Goal: Task Accomplishment & Management: Manage account settings

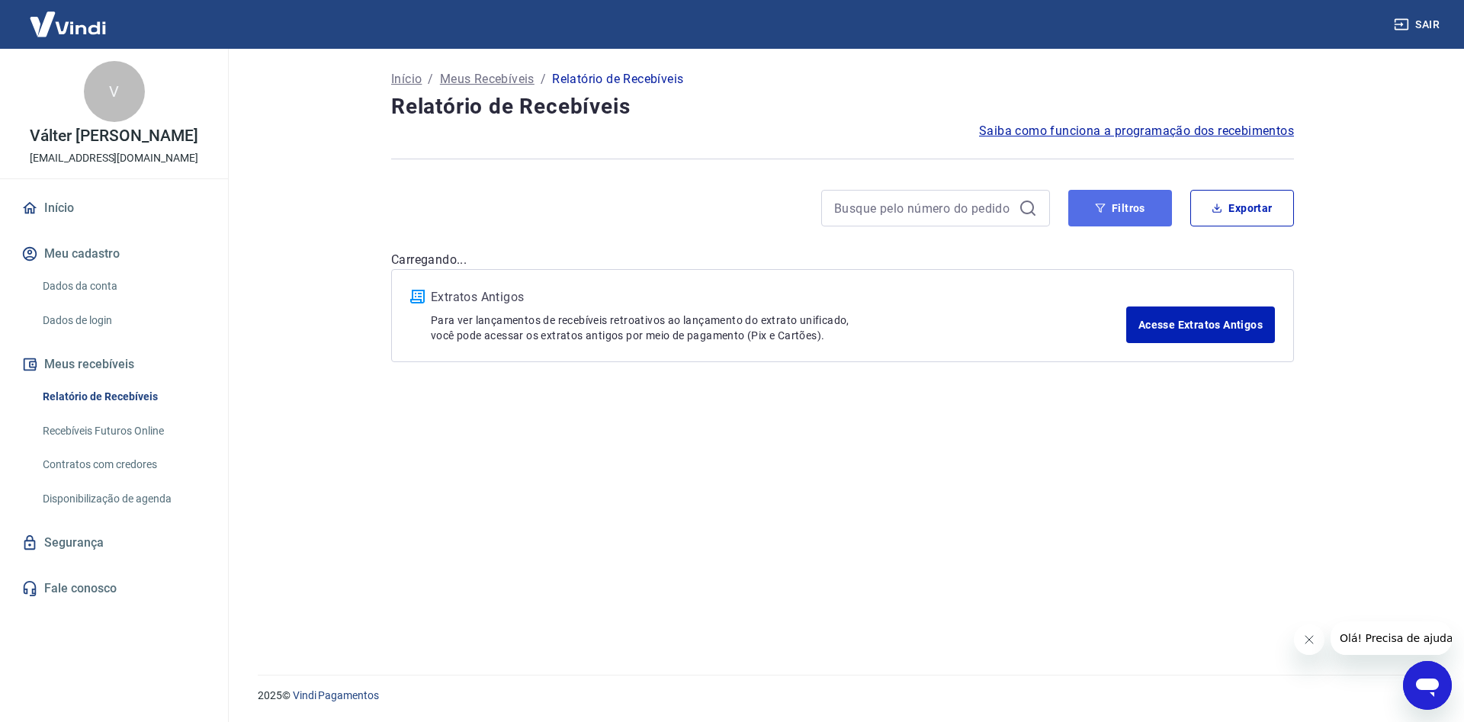
click at [1116, 213] on button "Filtros" at bounding box center [1120, 208] width 104 height 37
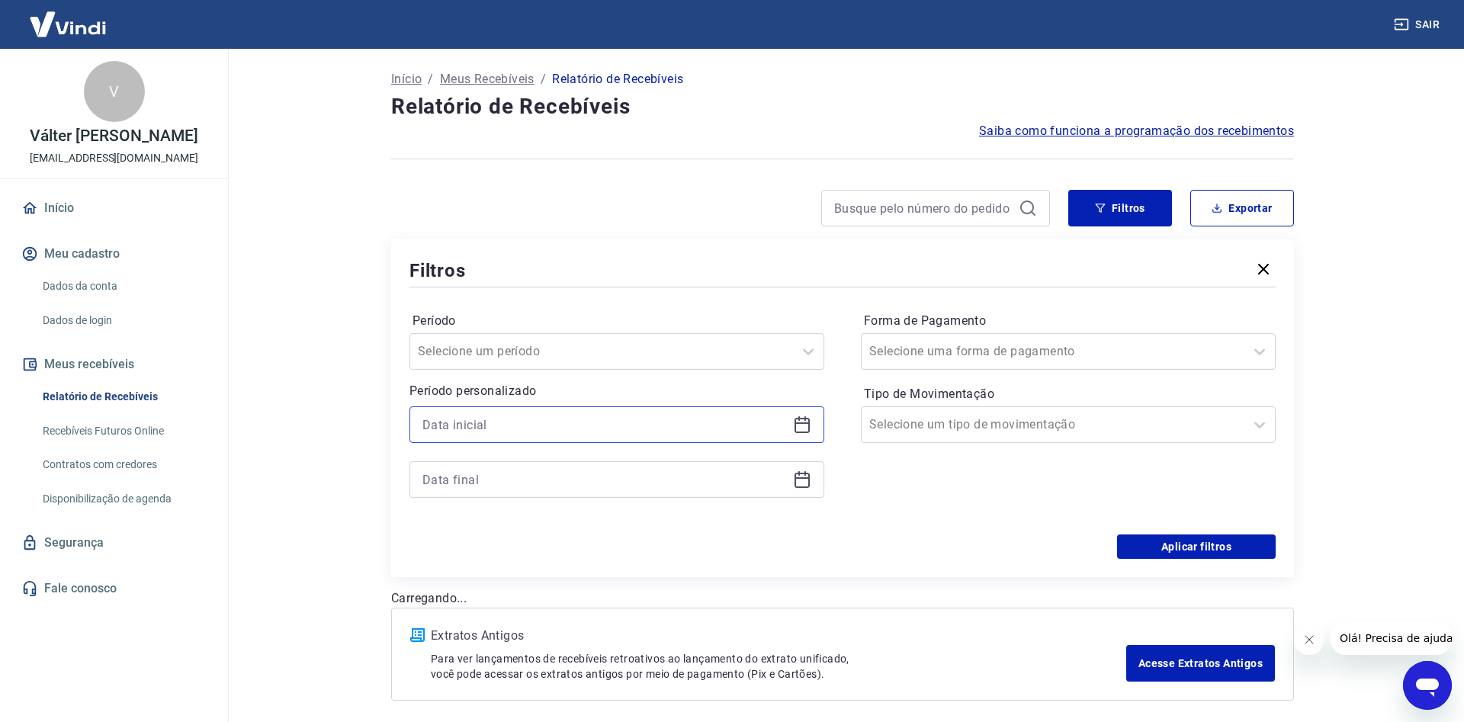
click at [559, 427] on input at bounding box center [604, 424] width 364 height 23
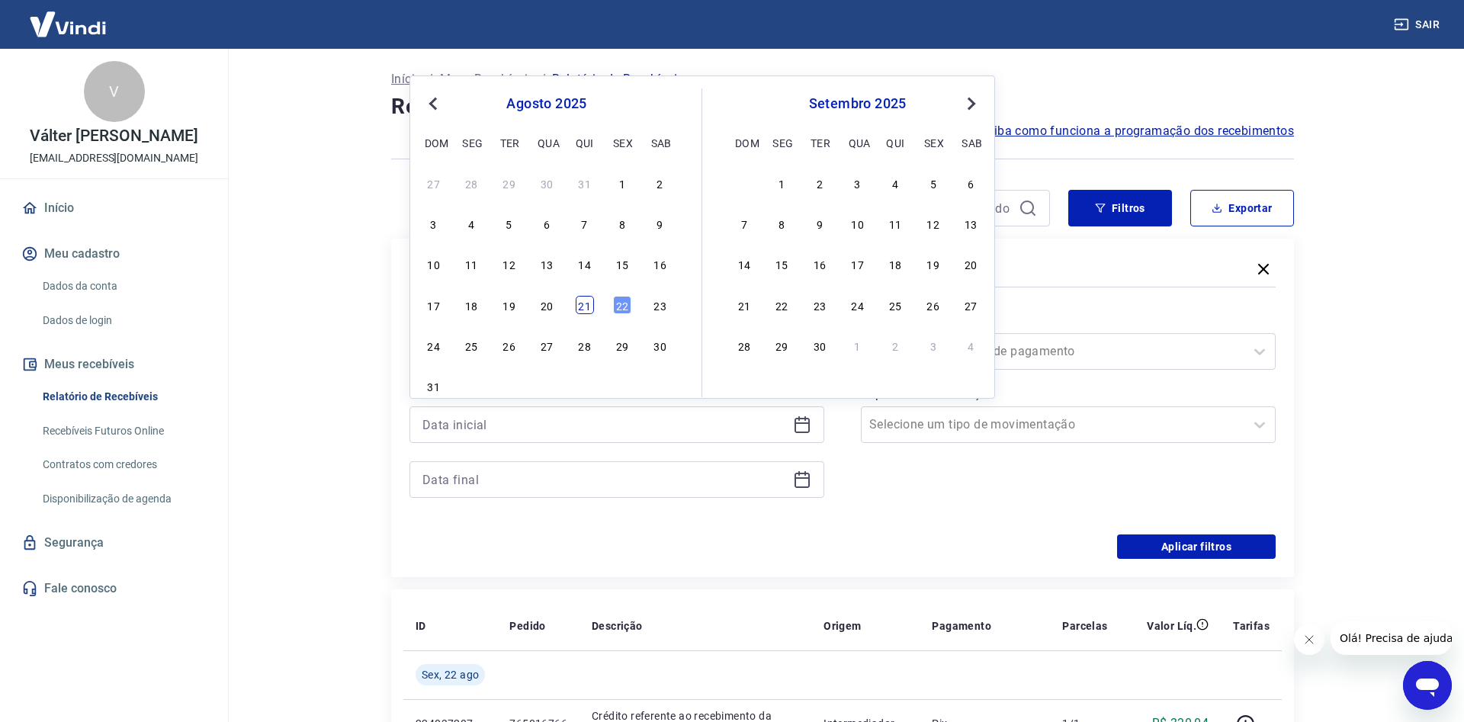
click at [584, 306] on div "21" at bounding box center [585, 305] width 18 height 18
type input "[DATE]"
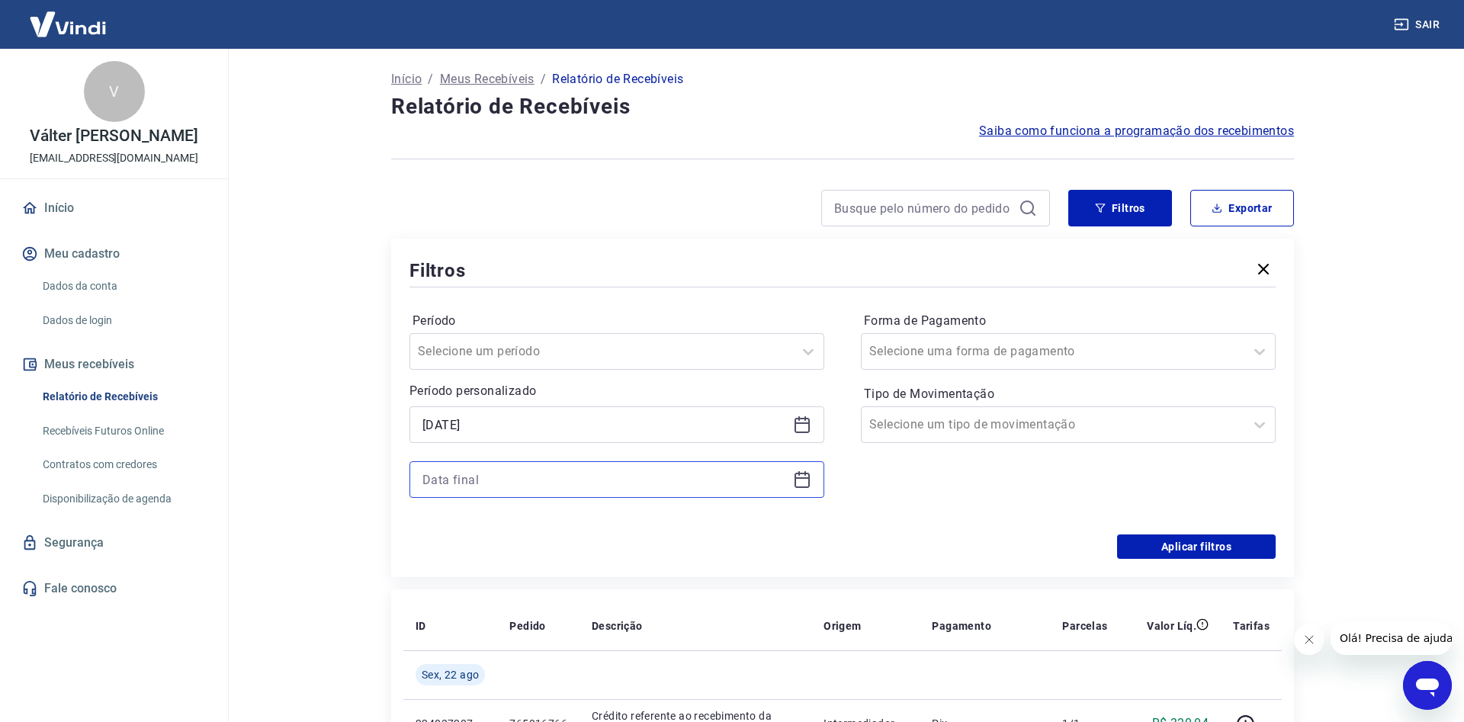
click at [508, 486] on input at bounding box center [604, 479] width 364 height 23
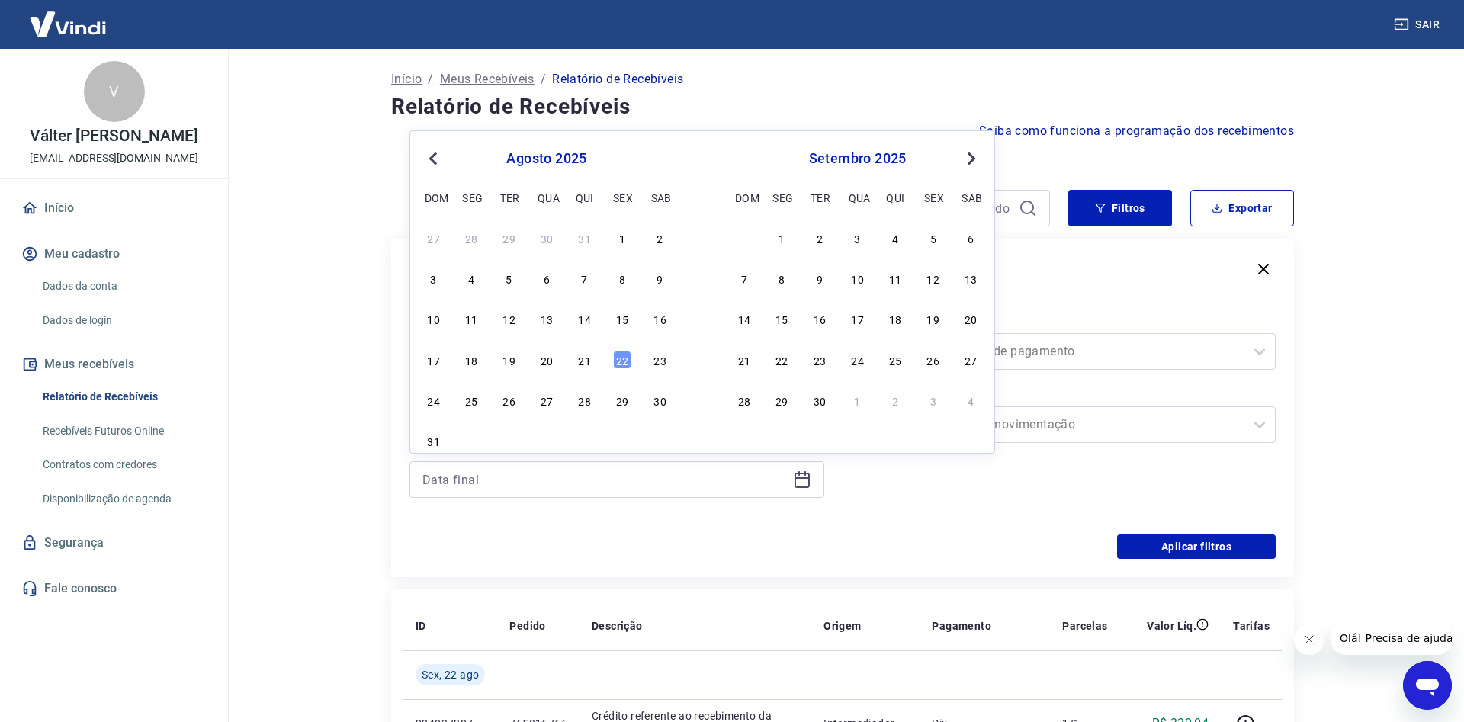
click at [585, 363] on div "21" at bounding box center [585, 360] width 18 height 18
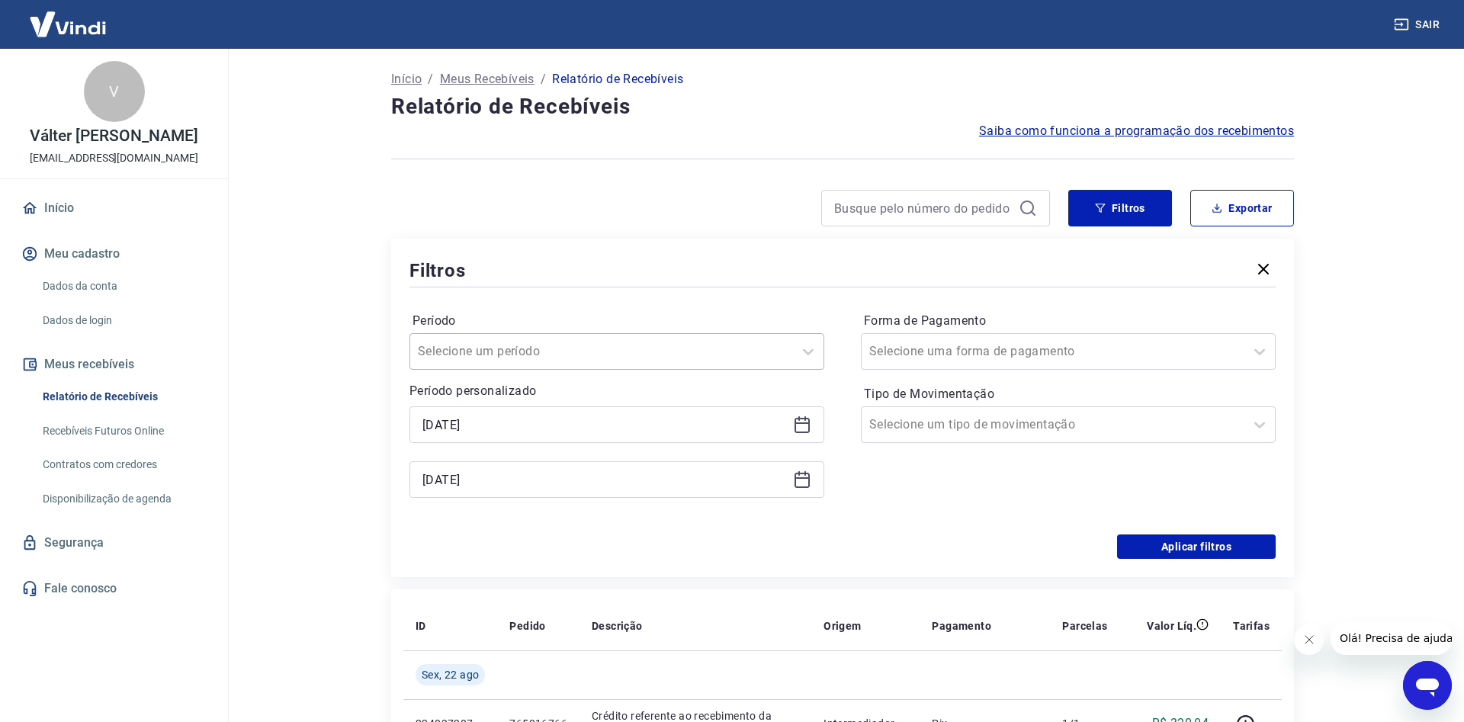
type input "[DATE]"
click at [903, 494] on div "Forma de Pagamento Selecione uma forma de pagamento Tipo de Movimentação Seleci…" at bounding box center [1068, 412] width 415 height 207
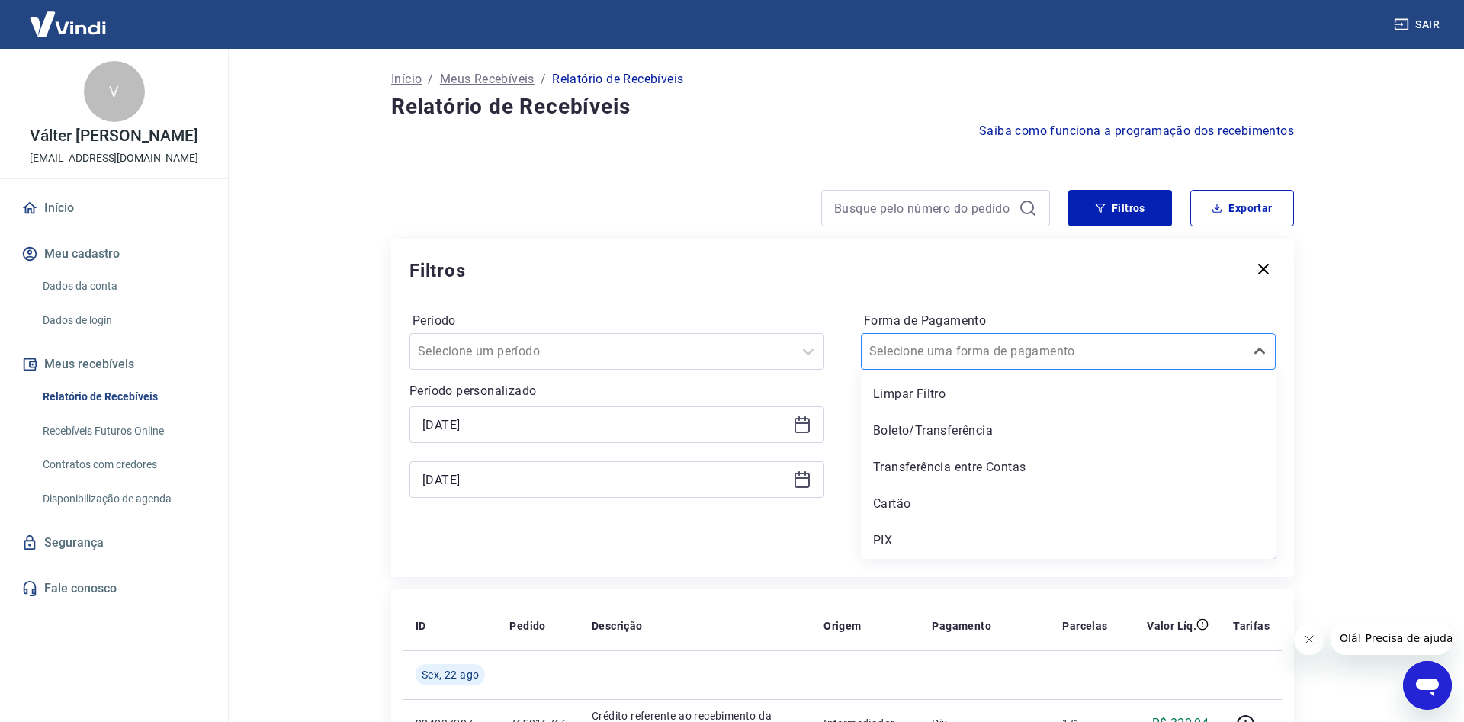
click at [938, 351] on input "Forma de Pagamento" at bounding box center [946, 351] width 154 height 18
drag, startPoint x: 898, startPoint y: 536, endPoint x: 936, endPoint y: 472, distance: 74.5
click at [896, 536] on div "PIX" at bounding box center [1068, 540] width 415 height 30
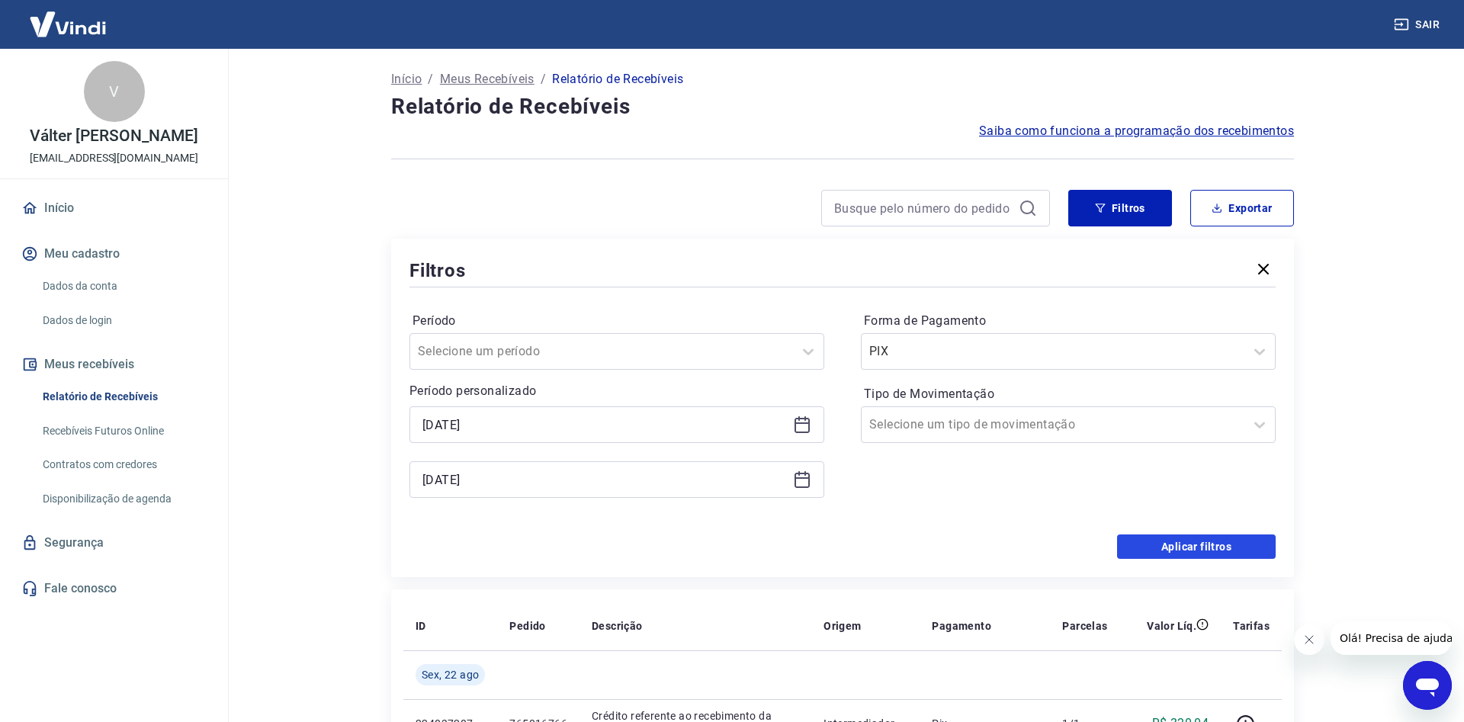
click at [1143, 549] on button "Aplicar filtros" at bounding box center [1196, 546] width 159 height 24
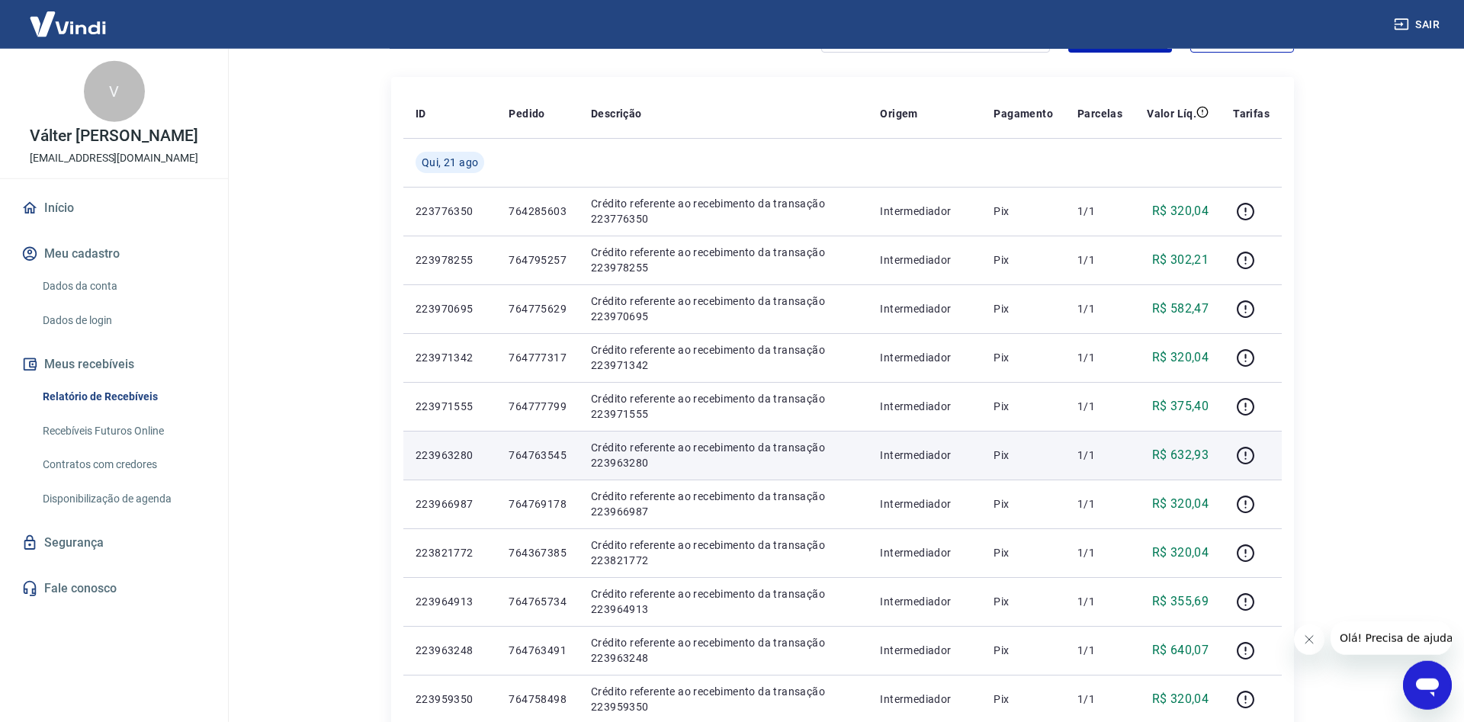
scroll to position [467, 0]
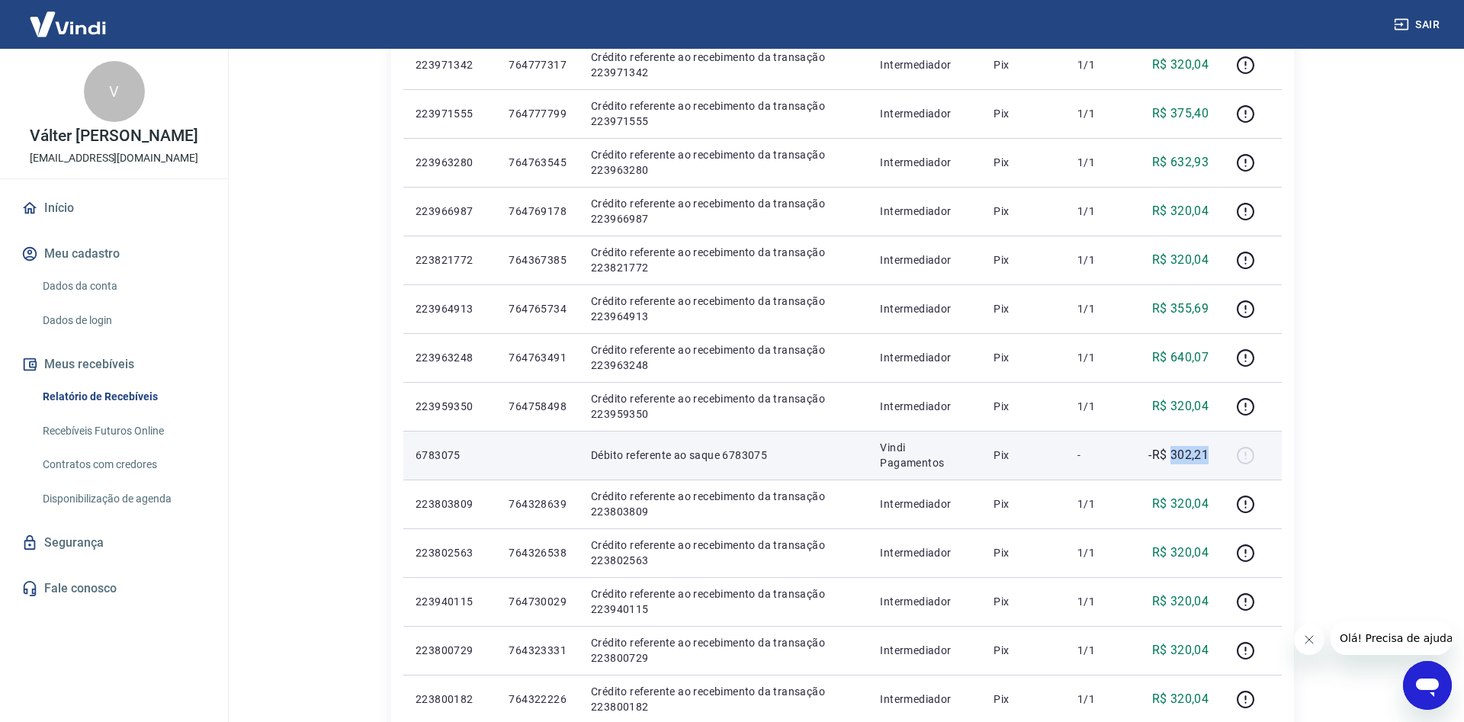
drag, startPoint x: 1208, startPoint y: 455, endPoint x: 1172, endPoint y: 455, distance: 36.6
click at [1172, 455] on p "-R$ 302,21" at bounding box center [1178, 455] width 60 height 18
copy p "302,21"
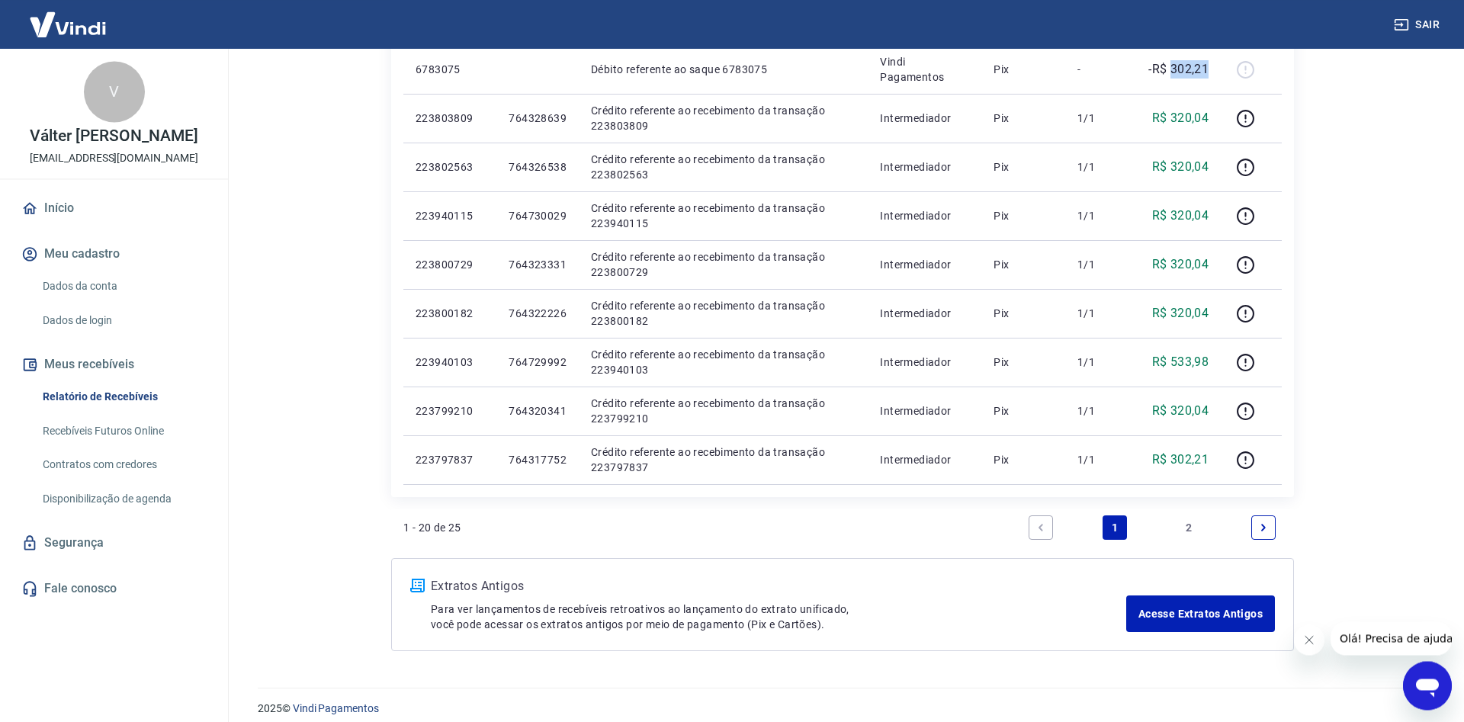
scroll to position [855, 0]
click at [1189, 523] on link "2" at bounding box center [1189, 524] width 24 height 24
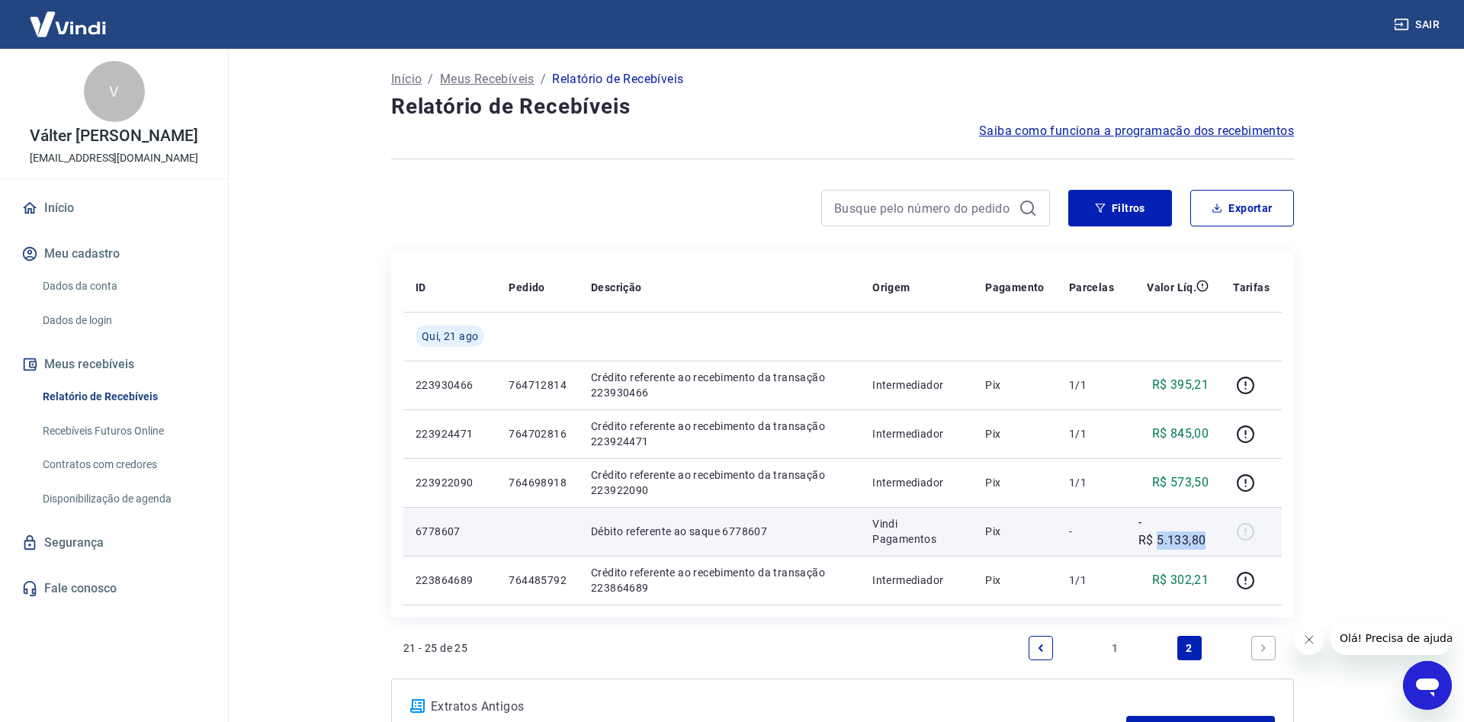
drag, startPoint x: 1208, startPoint y: 543, endPoint x: 1157, endPoint y: 543, distance: 50.3
click at [1157, 543] on p "-R$ 5.133,80" at bounding box center [1173, 531] width 70 height 37
copy p "5.133,80"
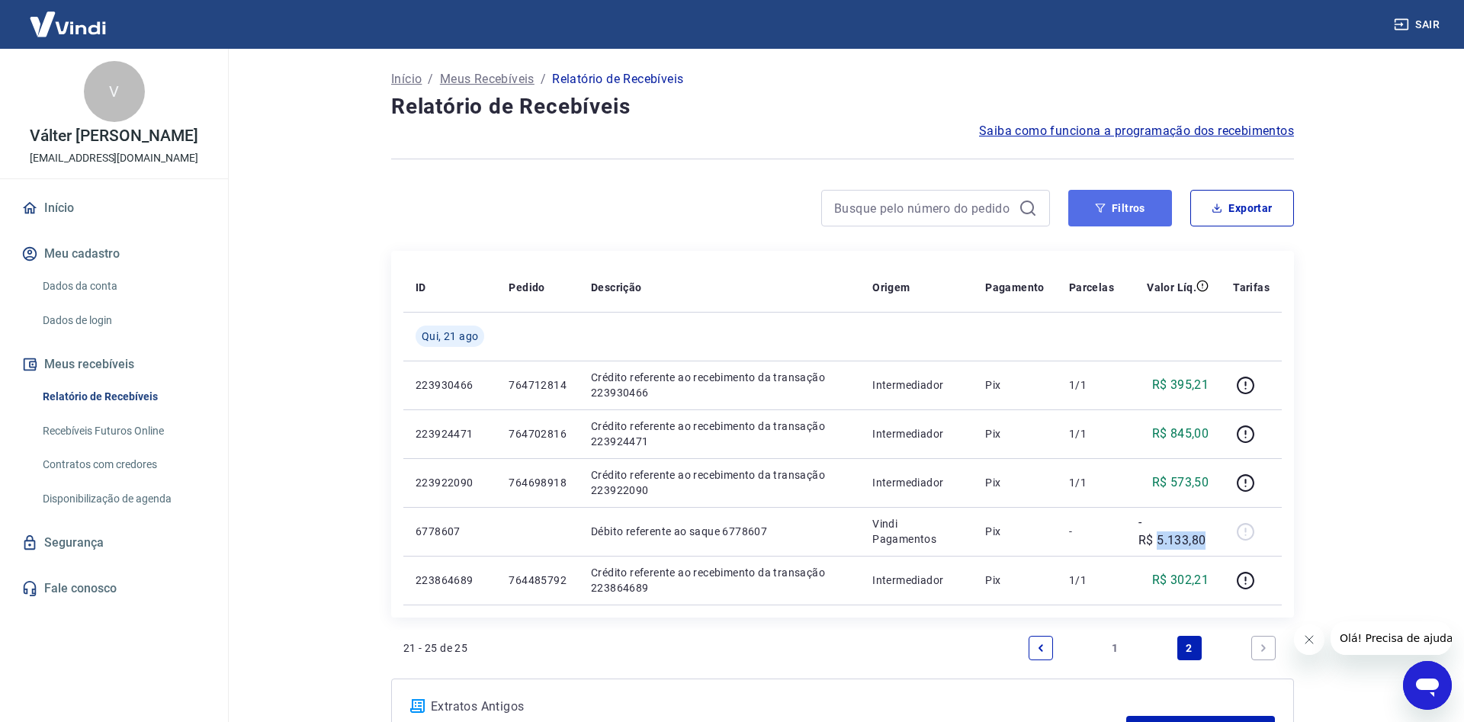
drag, startPoint x: 1121, startPoint y: 209, endPoint x: 1113, endPoint y: 205, distance: 9.2
click at [1121, 208] on button "Filtros" at bounding box center [1120, 208] width 104 height 37
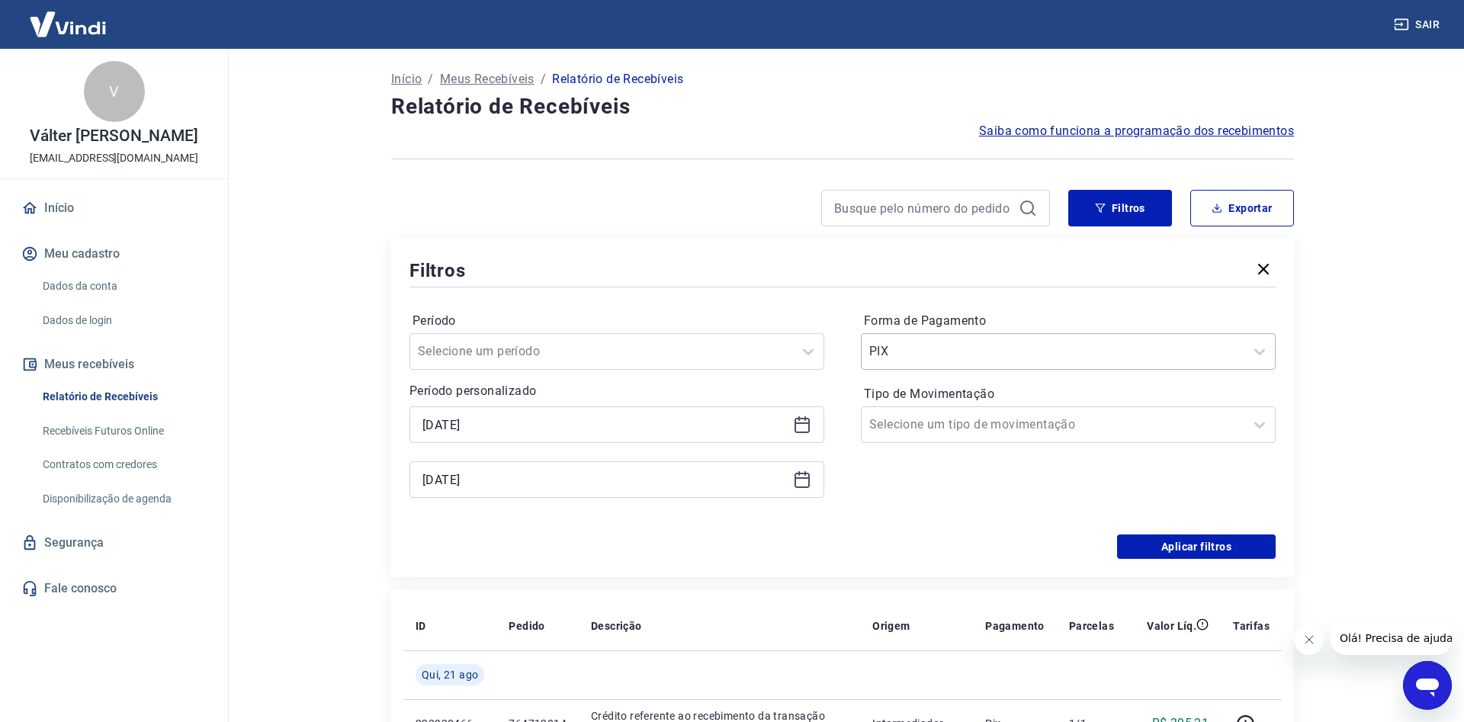
click at [966, 360] on input "Forma de Pagamento" at bounding box center [946, 351] width 154 height 18
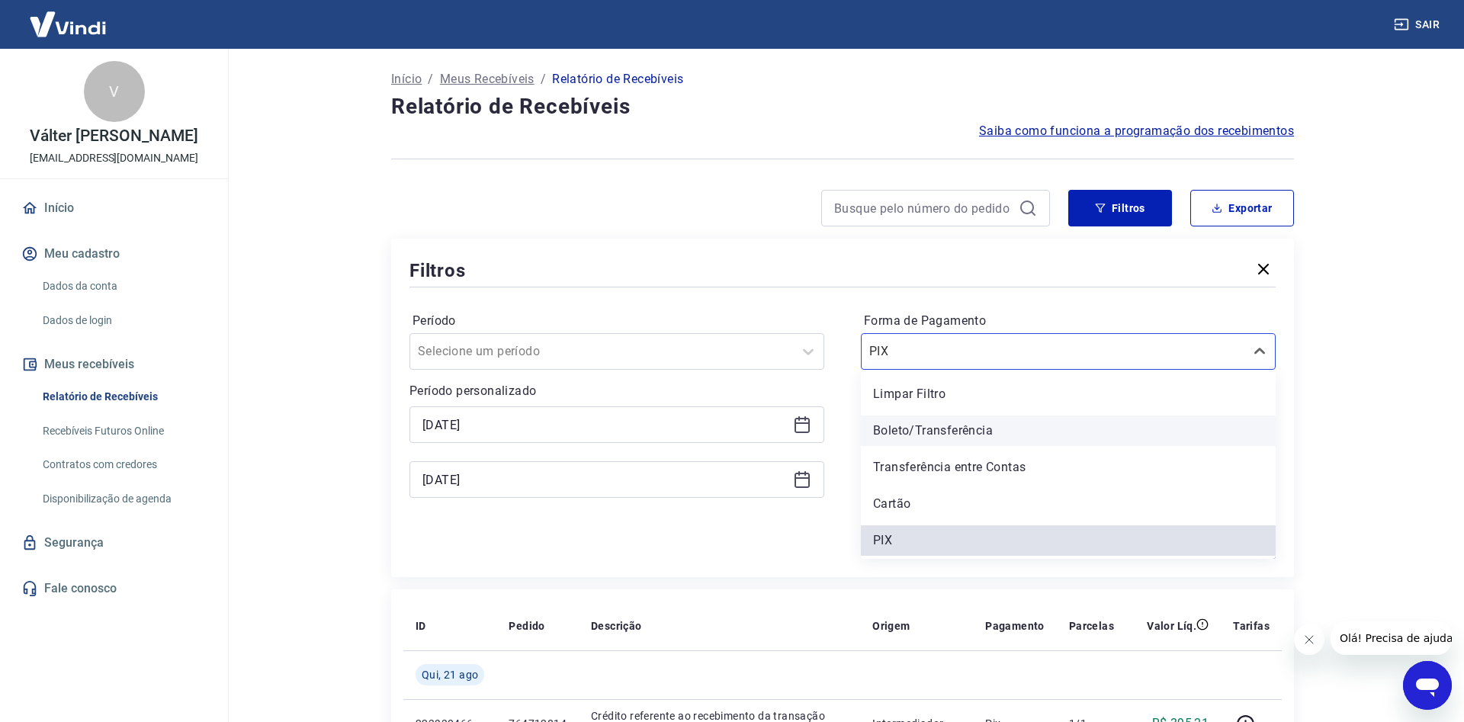
click at [916, 429] on div "Boleto/Transferência" at bounding box center [1068, 430] width 415 height 30
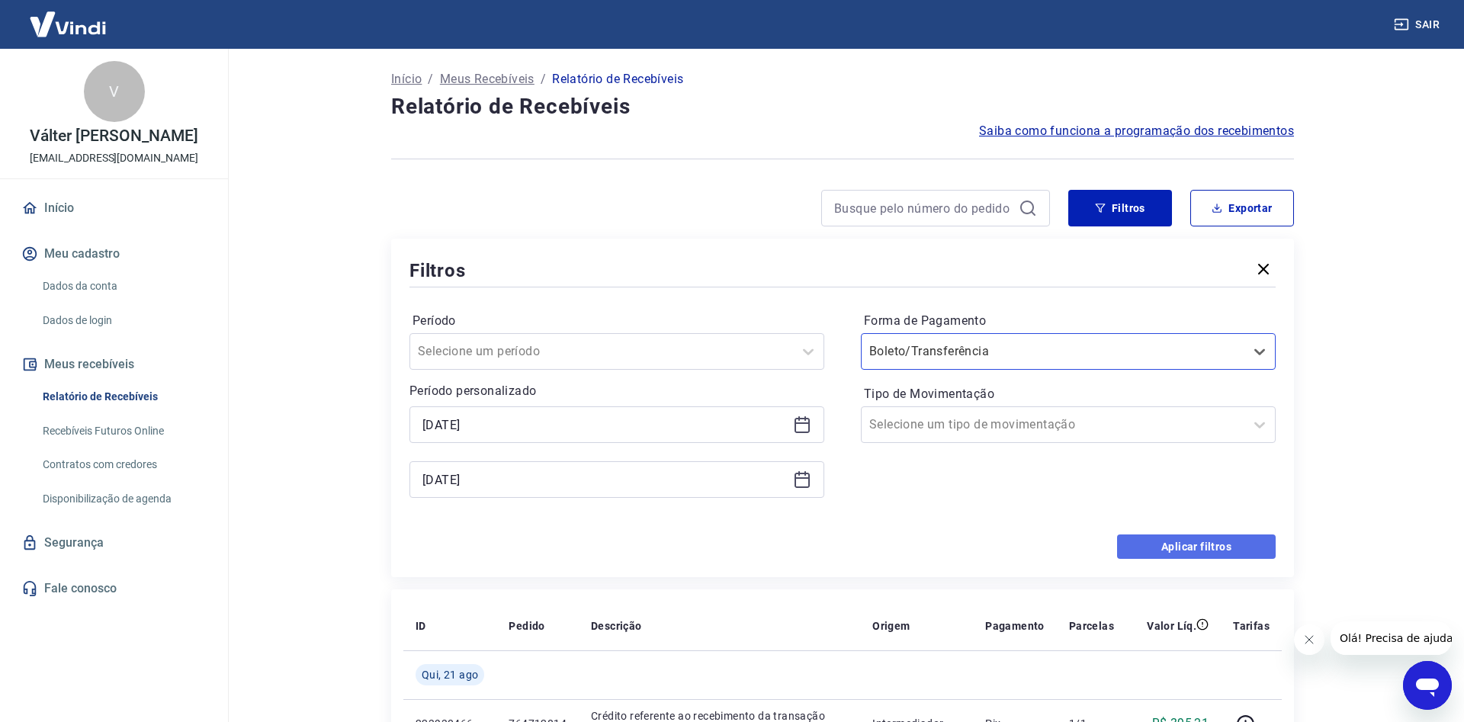
click at [1155, 544] on button "Aplicar filtros" at bounding box center [1196, 546] width 159 height 24
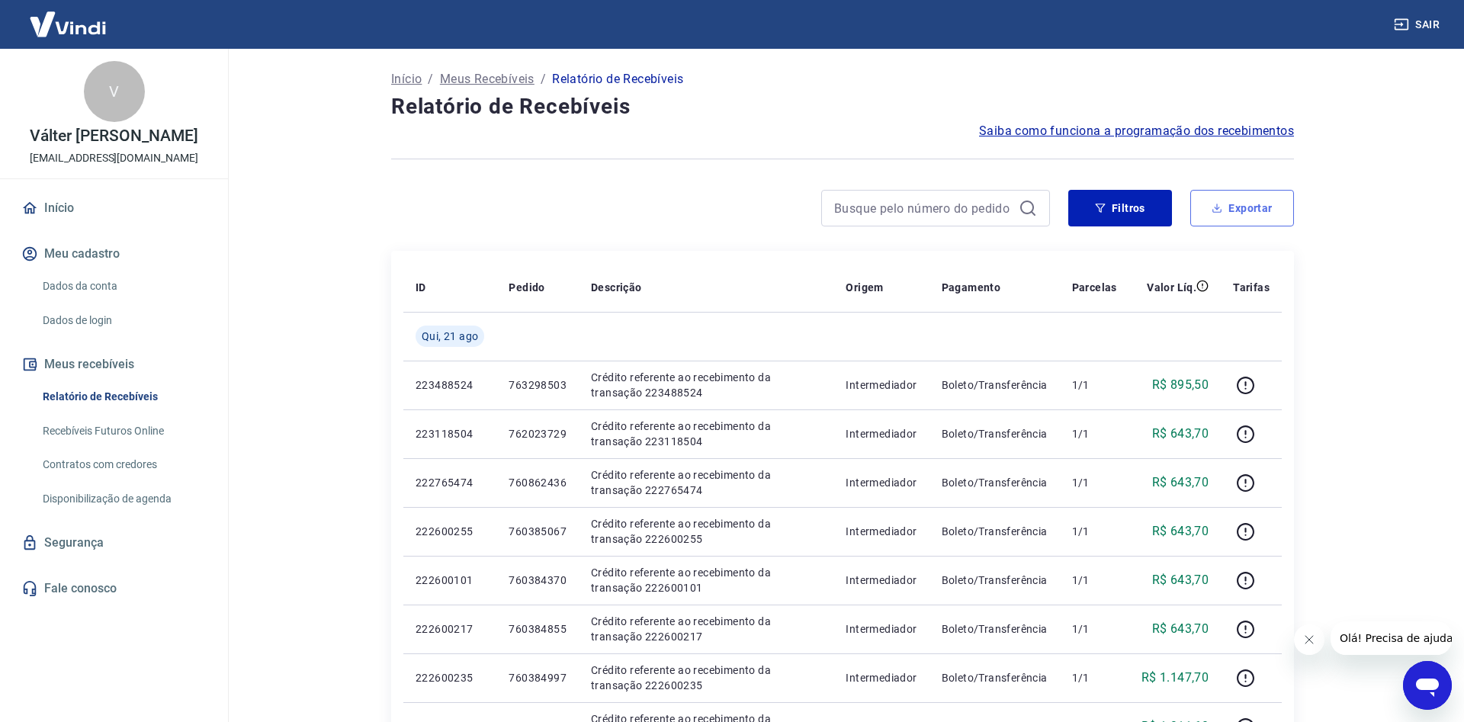
click at [1220, 205] on icon "button" at bounding box center [1216, 208] width 11 height 11
type input "[DATE]"
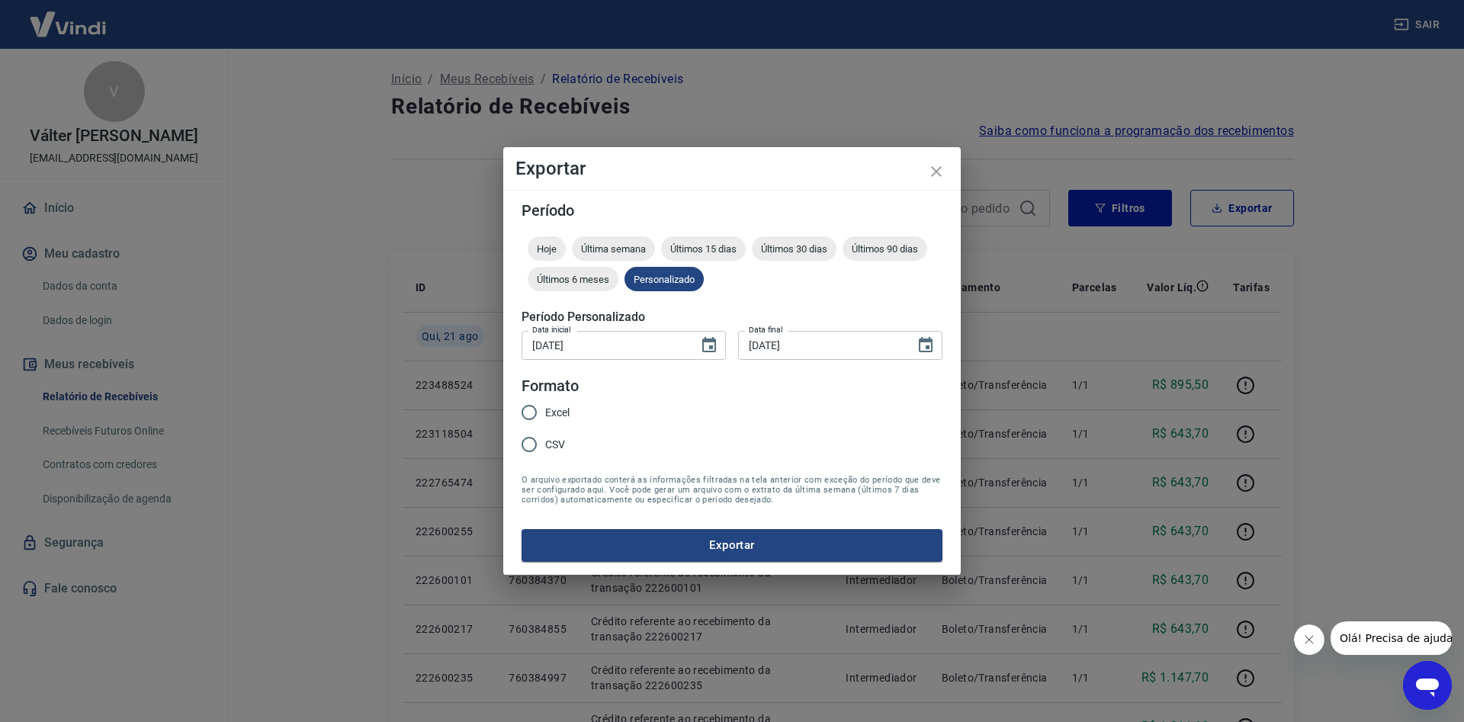
click at [549, 411] on span "Excel" at bounding box center [557, 413] width 24 height 16
click at [545, 411] on input "Excel" at bounding box center [529, 412] width 32 height 32
radio input "true"
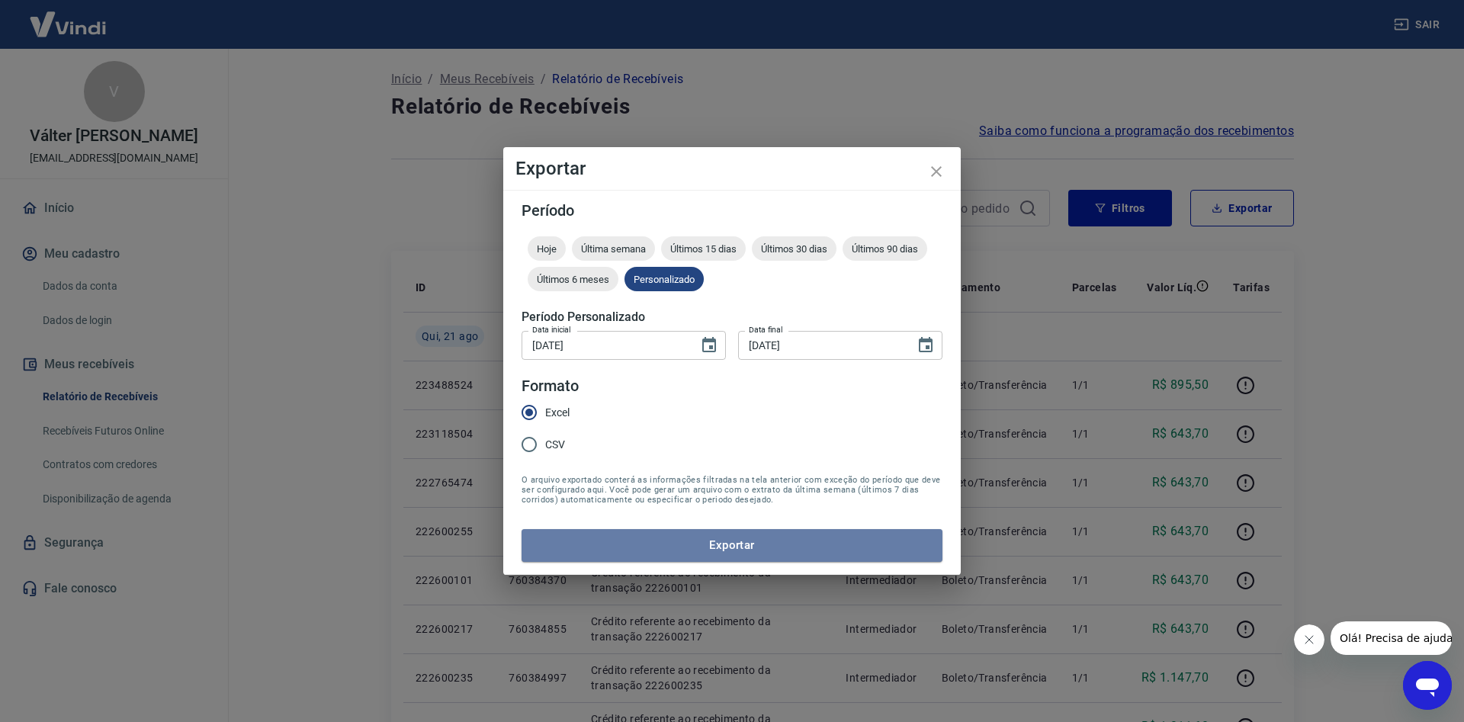
drag, startPoint x: 730, startPoint y: 549, endPoint x: 757, endPoint y: 540, distance: 28.7
click at [731, 549] on button "Exportar" at bounding box center [731, 545] width 421 height 32
